Goal: Task Accomplishment & Management: Use online tool/utility

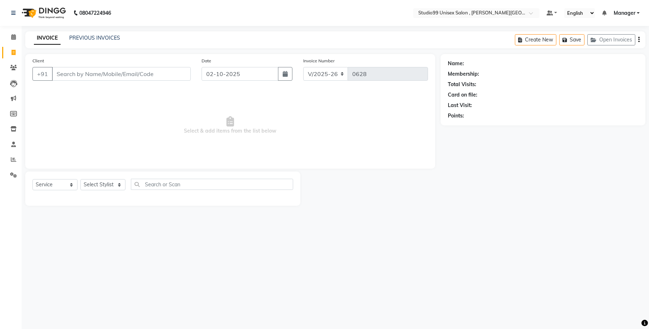
select select "7699"
select select "service"
click at [115, 185] on select "Select Stylist [PERSON_NAME] [PERSON_NAME] [PERSON_NAME] Manager [PERSON_NAME]" at bounding box center [102, 184] width 45 height 11
select select "69103"
click at [80, 179] on select "Select Stylist [PERSON_NAME] [PERSON_NAME] [PERSON_NAME] Manager [PERSON_NAME]" at bounding box center [102, 184] width 45 height 11
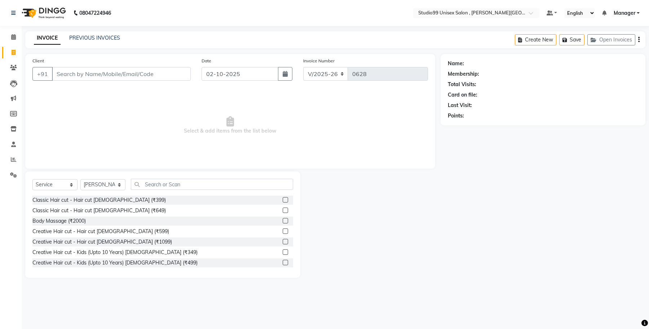
click at [283, 232] on label at bounding box center [285, 231] width 5 height 5
click at [283, 232] on input "checkbox" at bounding box center [285, 231] width 5 height 5
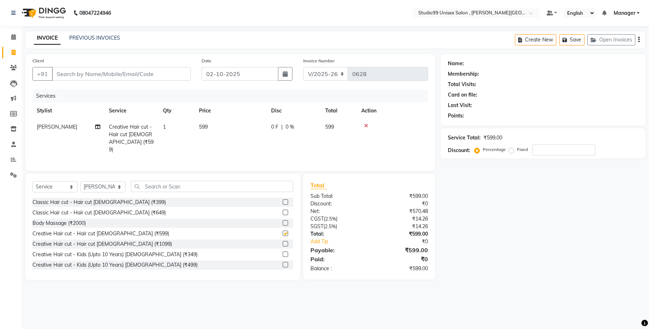
checkbox input "false"
click at [155, 186] on input "text" at bounding box center [212, 186] width 162 height 11
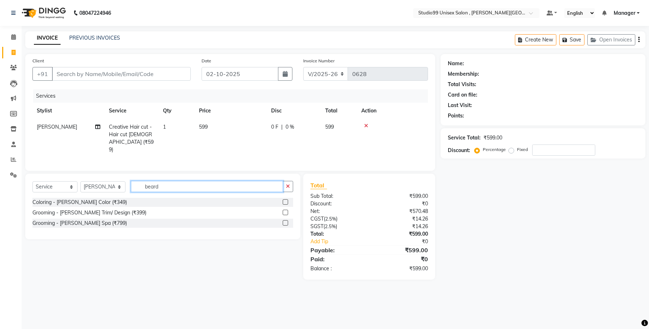
type input "beard"
click at [285, 212] on label at bounding box center [285, 212] width 5 height 5
click at [285, 212] on input "checkbox" at bounding box center [285, 213] width 5 height 5
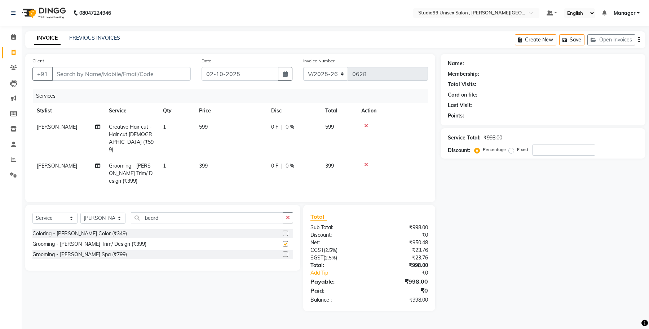
checkbox input "false"
click at [80, 73] on input "Client" at bounding box center [121, 74] width 139 height 14
type input "7"
type input "0"
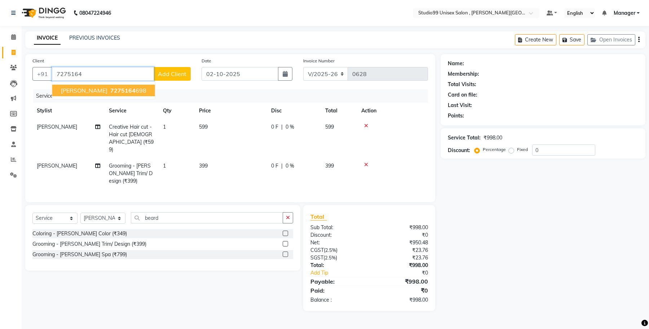
click at [109, 95] on button "[PERSON_NAME] 7275164 698" at bounding box center [103, 91] width 103 height 12
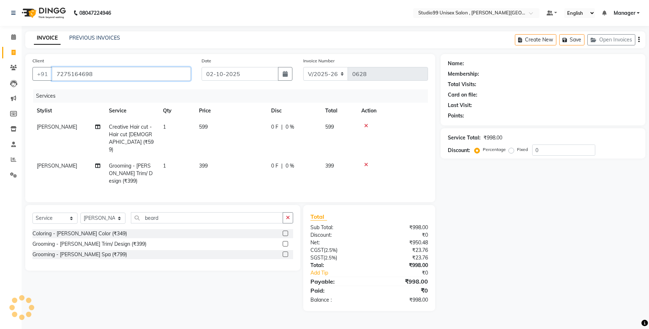
type input "7275164698"
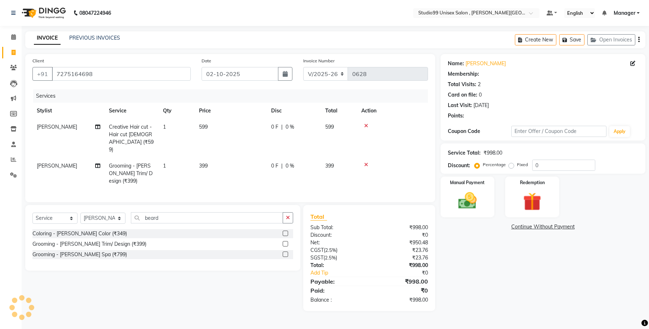
select select "1: Object"
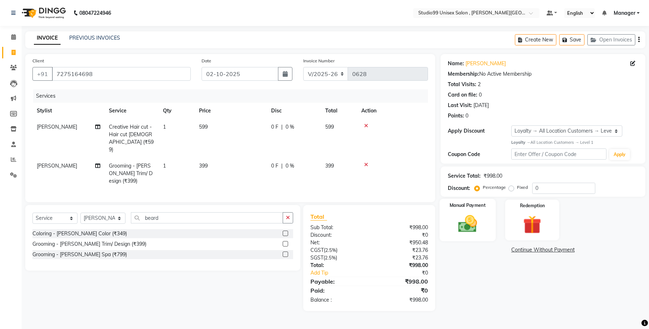
click at [468, 226] on img at bounding box center [467, 224] width 31 height 22
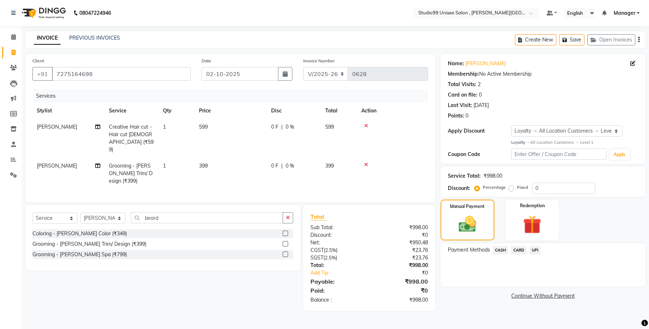
click at [536, 251] on span "UPI" at bounding box center [535, 250] width 11 height 8
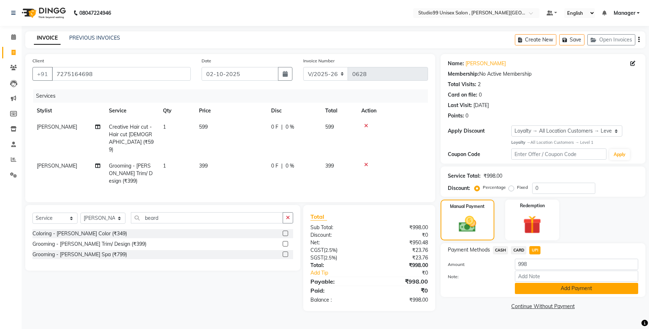
click at [543, 291] on button "Add Payment" at bounding box center [576, 288] width 123 height 11
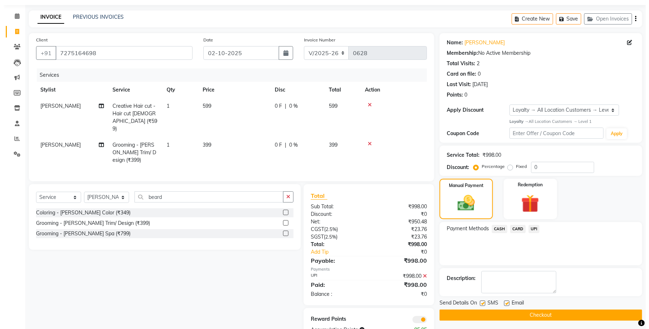
scroll to position [42, 0]
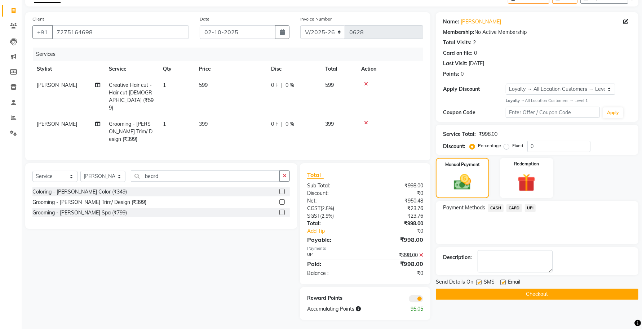
click at [417, 298] on span at bounding box center [416, 298] width 14 height 7
click at [424, 300] on input "checkbox" at bounding box center [424, 300] width 0 height 0
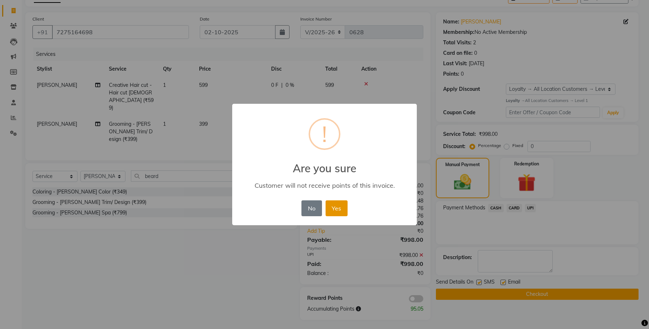
click at [334, 207] on button "Yes" at bounding box center [337, 209] width 22 height 16
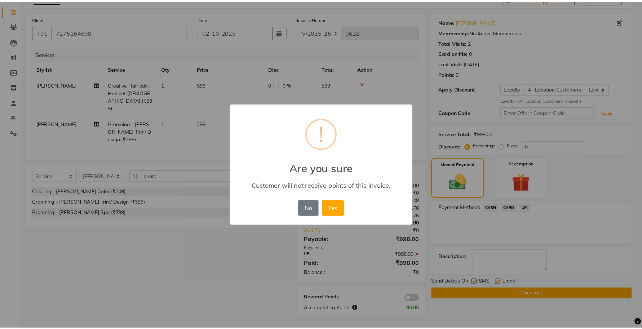
scroll to position [31, 0]
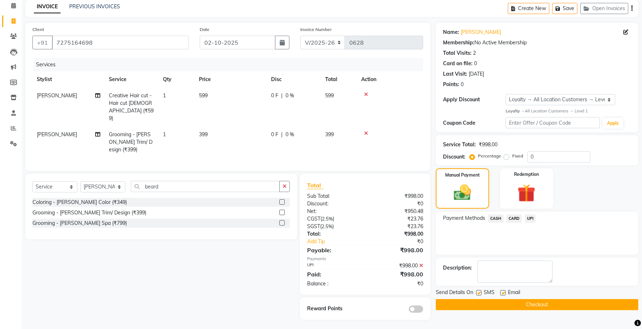
click at [501, 307] on button "Checkout" at bounding box center [537, 304] width 203 height 11
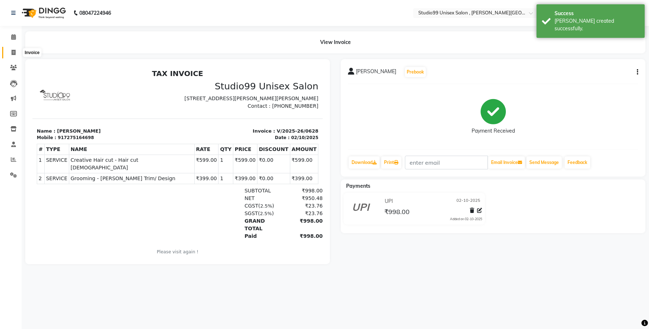
click at [15, 51] on icon at bounding box center [14, 52] width 4 height 5
select select "service"
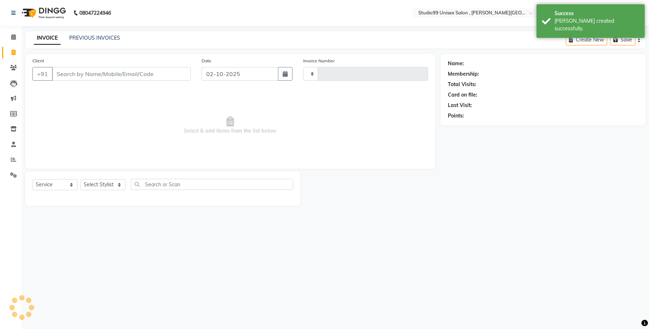
type input "0629"
select select "7699"
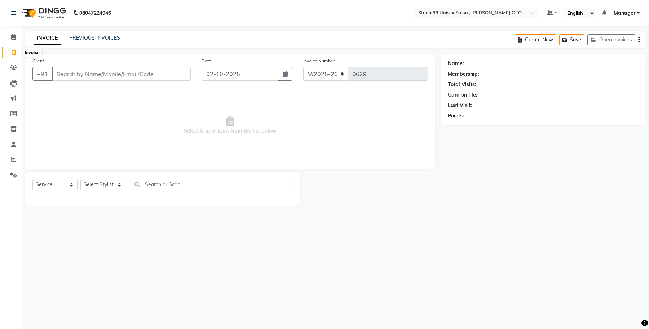
click at [14, 53] on icon at bounding box center [14, 52] width 4 height 5
select select "service"
type input "0629"
select select "7699"
click at [116, 38] on link "PREVIOUS INVOICES" at bounding box center [94, 38] width 51 height 6
